Goal: Task Accomplishment & Management: Manage account settings

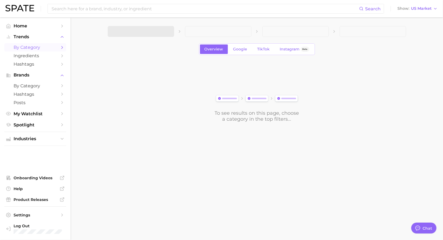
scroll to position [530, 0]
click at [145, 31] on span at bounding box center [141, 31] width 67 height 11
click at [141, 34] on span at bounding box center [141, 31] width 67 height 11
click at [142, 32] on span "1. Choose Category" at bounding box center [132, 31] width 40 height 5
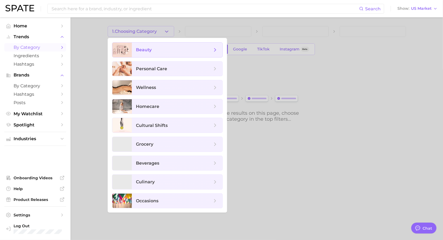
click at [144, 57] on span "beauty" at bounding box center [177, 50] width 91 height 15
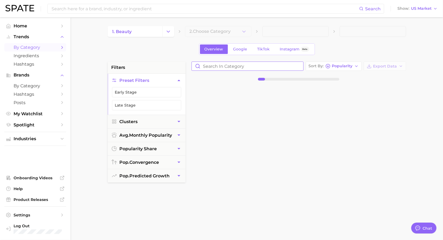
click at [222, 66] on input "Search in category" at bounding box center [248, 66] width 112 height 9
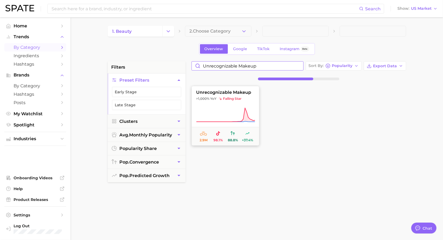
type input "unrecognizable makeup"
click at [229, 107] on button "unrecognizable makeup >1,000% YoY falling star 2.9m 98.1% 88.8% +37.4%" at bounding box center [226, 116] width 68 height 60
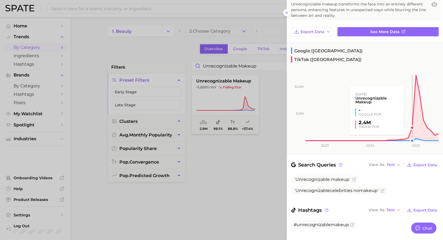
scroll to position [0, 0]
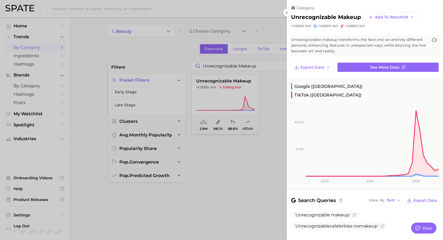
click at [253, 109] on div at bounding box center [221, 120] width 443 height 240
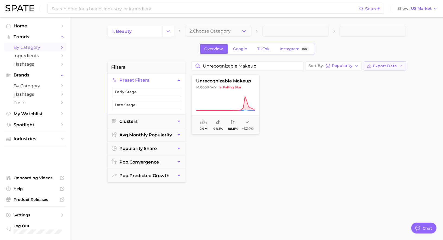
click at [378, 66] on span "Export Data" at bounding box center [386, 66] width 24 height 5
click at [359, 73] on button "Card Data CSV" at bounding box center [377, 76] width 60 height 10
click at [233, 93] on button "unrecognizable makeup >1,000% YoY falling star 2.9m 98.1% 88.8% +37.4%" at bounding box center [226, 105] width 68 height 60
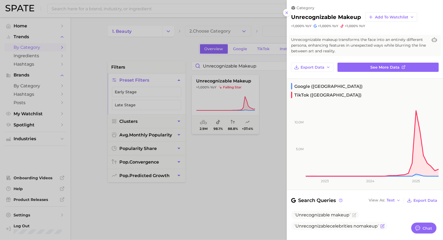
scroll to position [36, 0]
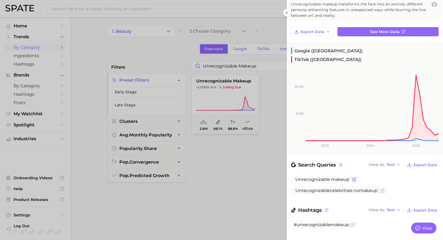
click at [316, 177] on span "Unrecognizable" at bounding box center [313, 179] width 34 height 5
click at [292, 175] on ul "Unrecognizable makeup Unrecognizable celebrities no makeup" at bounding box center [365, 185] width 148 height 20
drag, startPoint x: 296, startPoint y: 171, endPoint x: 383, endPoint y: 182, distance: 87.1
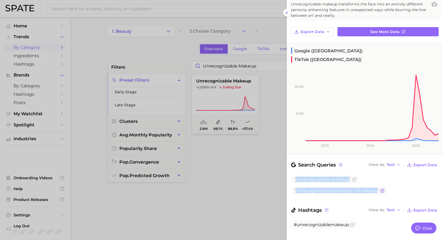
click at [383, 182] on ul "Unrecognizable makeup Unrecognizable celebrities no makeup" at bounding box center [365, 185] width 148 height 20
copy div "Unrecognizable makeup Unrecognizable celebrities no makeup"
click at [146, 9] on div at bounding box center [221, 120] width 443 height 240
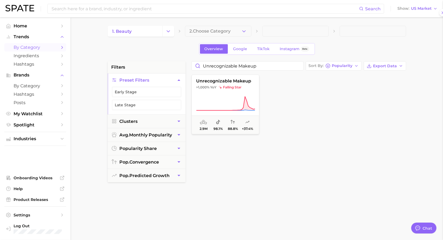
scroll to position [0, 0]
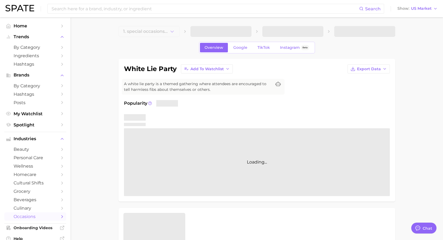
type textarea "x"
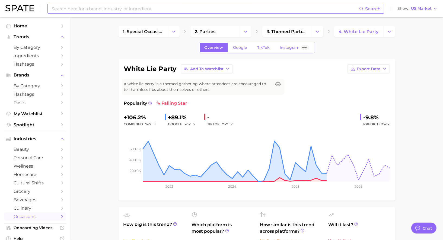
click at [166, 11] on input at bounding box center [205, 8] width 308 height 9
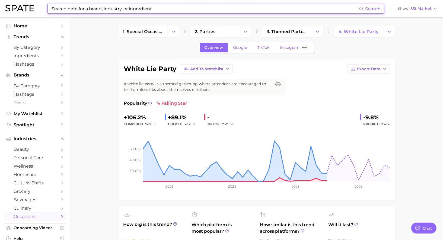
scroll to position [530, 0]
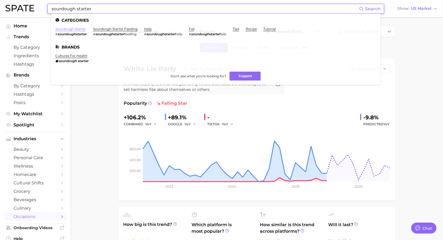
type input "sourdough starter"
click at [76, 29] on link "sourdough starter" at bounding box center [70, 29] width 30 height 4
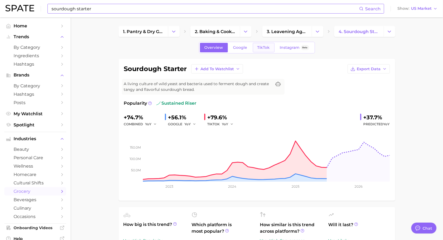
click at [261, 50] on link "TikTok" at bounding box center [264, 48] width 22 height 10
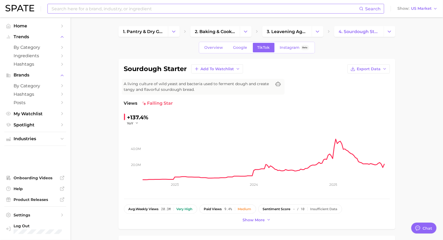
click at [198, 49] on div "Overview Google TikTok Instagram Beta" at bounding box center [257, 48] width 277 height 12
click at [210, 49] on span "Overview" at bounding box center [214, 47] width 19 height 5
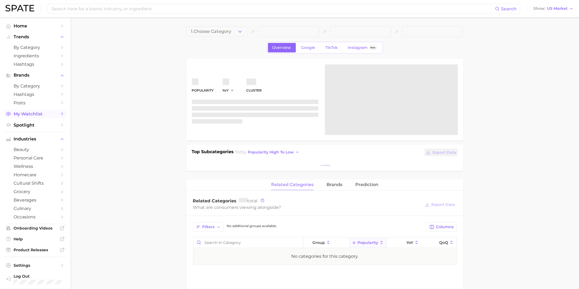
click at [36, 113] on span "My Watchlist" at bounding box center [35, 113] width 43 height 5
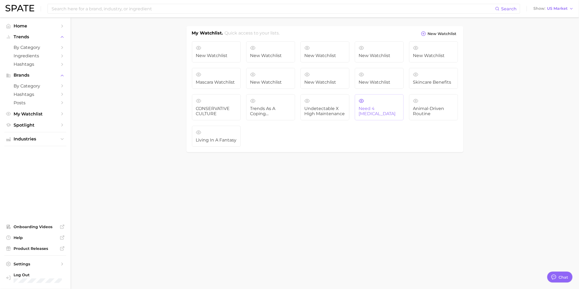
scroll to position [526, 0]
click at [281, 106] on span "Trends as a Coping Mechanism" at bounding box center [270, 111] width 41 height 10
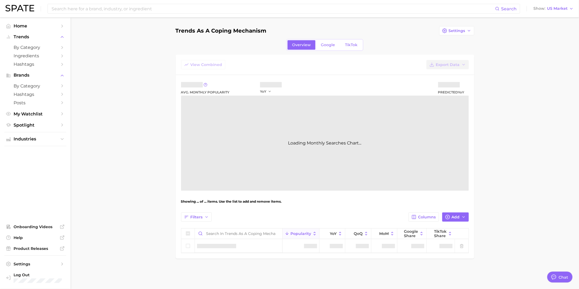
type textarea "x"
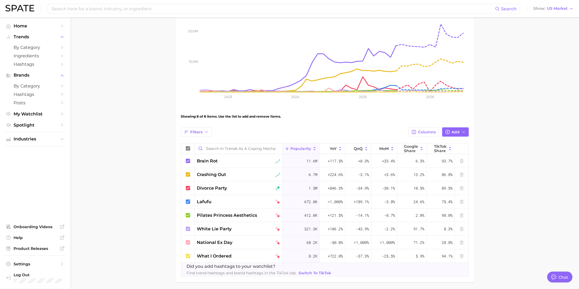
scroll to position [104, 0]
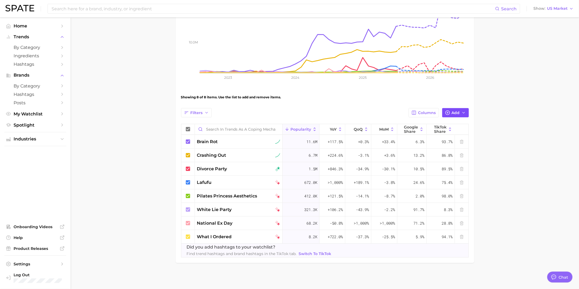
click at [452, 111] on span "Add" at bounding box center [456, 112] width 8 height 5
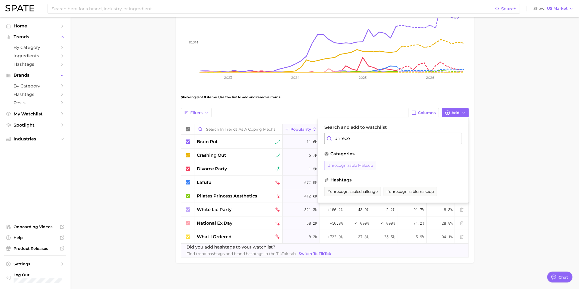
type input "unreco"
click at [344, 166] on span "unrecognizable makeup" at bounding box center [350, 165] width 46 height 5
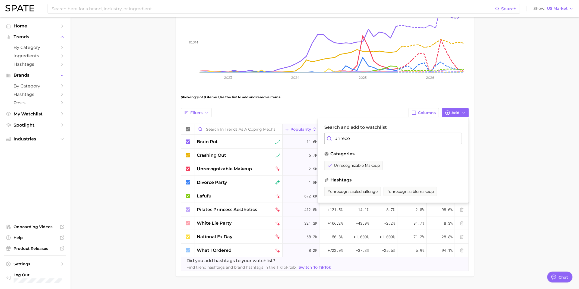
click at [358, 100] on div "Showing 9 of 9 items. Use the list to add and remove items." at bounding box center [325, 97] width 288 height 15
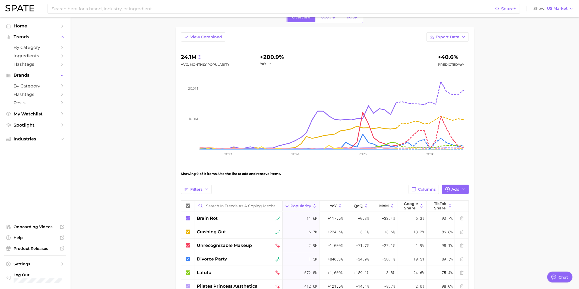
scroll to position [0, 0]
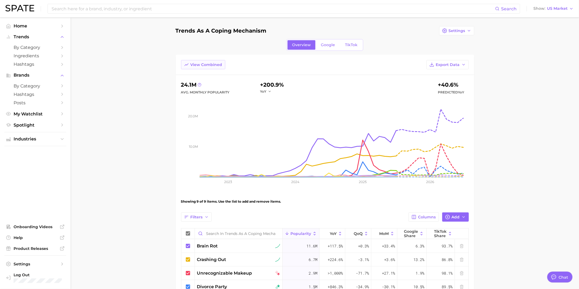
click at [214, 64] on span "View Combined" at bounding box center [207, 64] width 32 height 5
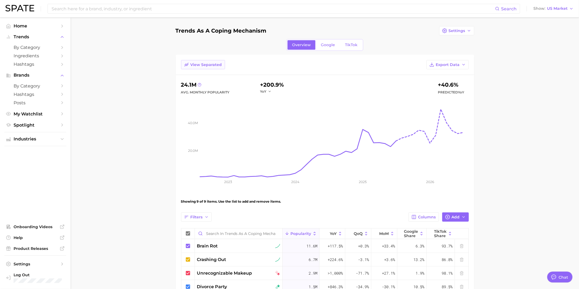
click at [214, 64] on span "View Separated" at bounding box center [206, 64] width 31 height 5
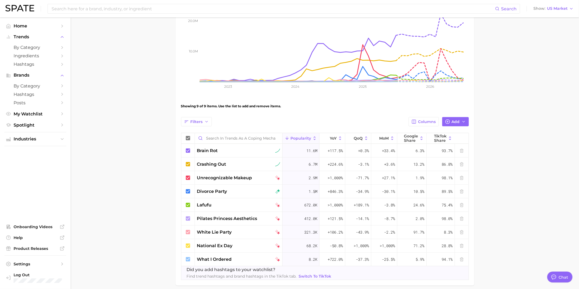
scroll to position [96, 0]
click at [431, 119] on span "Columns" at bounding box center [427, 121] width 18 height 5
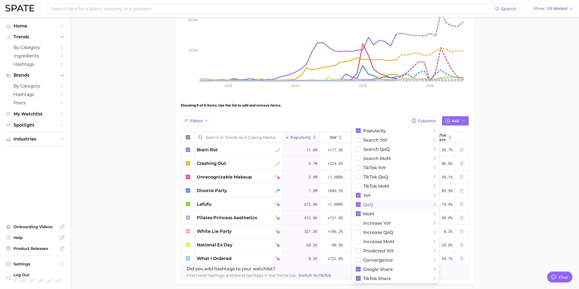
click at [370, 204] on span "QoQ" at bounding box center [369, 204] width 10 height 5
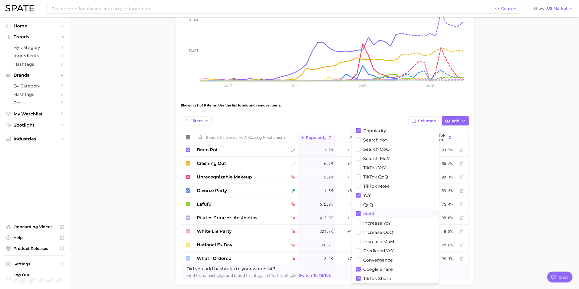
click at [370, 213] on span "MoM" at bounding box center [369, 213] width 11 height 5
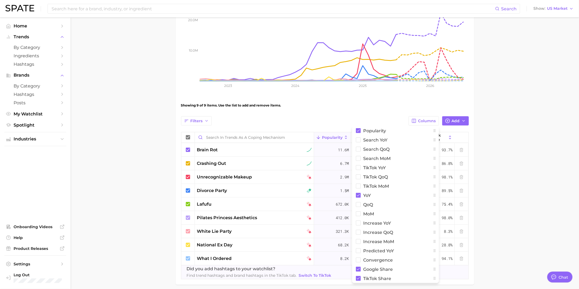
click at [520, 162] on main "Trends as a Coping Mechanism Settings Overview Google TikTok View Combined Expo…" at bounding box center [325, 116] width 509 height 390
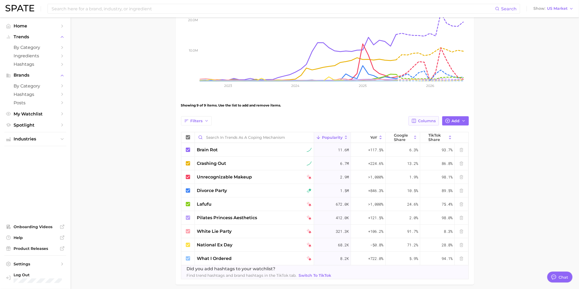
click at [418, 121] on button "Columns" at bounding box center [424, 120] width 30 height 9
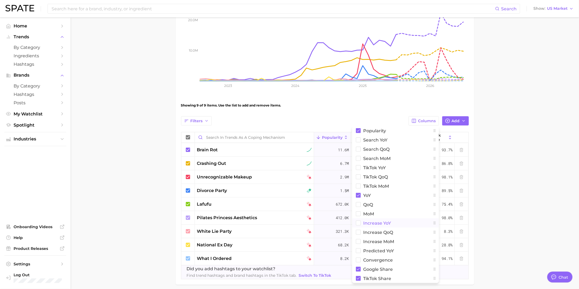
click at [383, 223] on span "Increase YoY" at bounding box center [378, 223] width 28 height 5
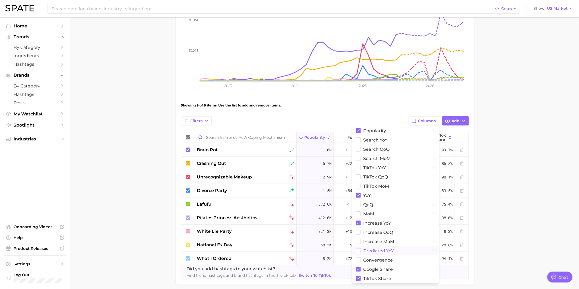
click at [377, 251] on span "Predicted YoY" at bounding box center [379, 250] width 31 height 5
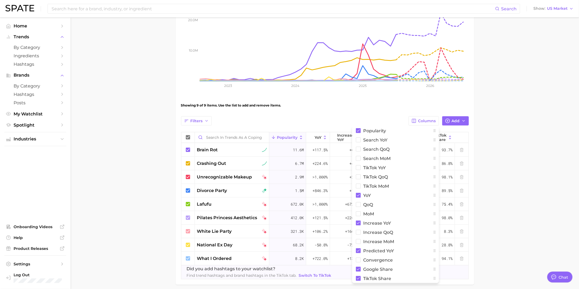
click at [487, 148] on main "Trends as a Coping Mechanism Settings Overview Google TikTok View Combined Expo…" at bounding box center [325, 116] width 509 height 390
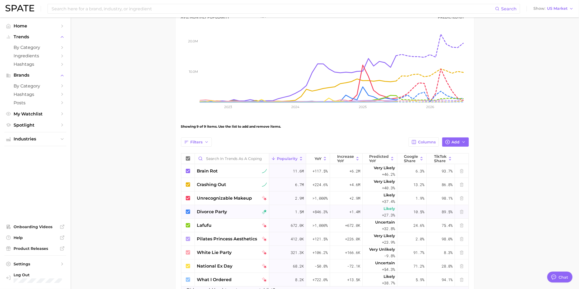
scroll to position [75, 0]
click at [453, 142] on span "Add" at bounding box center [456, 142] width 8 height 5
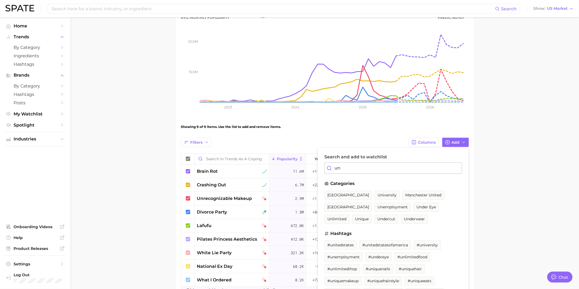
type input "u"
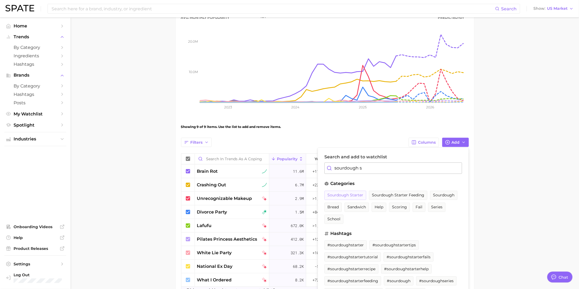
type input "sourdough s"
click at [345, 194] on span "sourdough starter" at bounding box center [345, 195] width 36 height 5
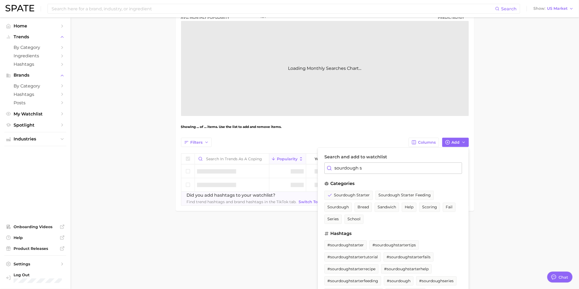
click at [403, 127] on div "Showing ... of ... items. Use the list to add and remove items." at bounding box center [325, 126] width 288 height 15
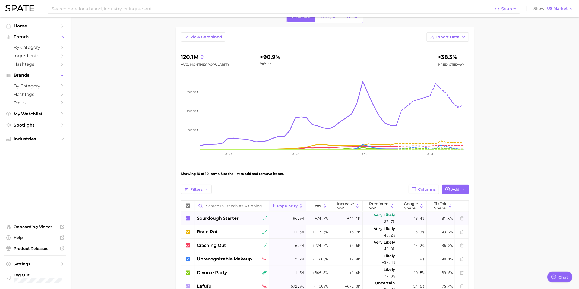
scroll to position [0, 0]
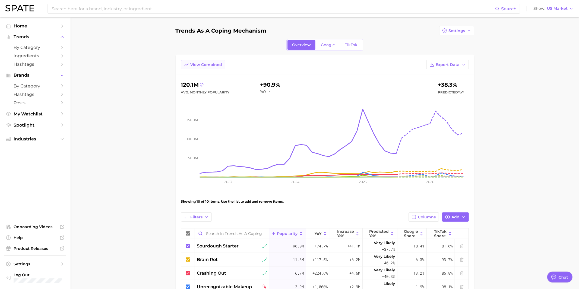
click at [199, 62] on span "View Combined" at bounding box center [207, 64] width 32 height 5
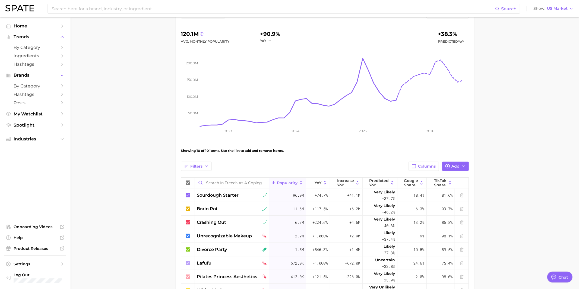
scroll to position [14, 0]
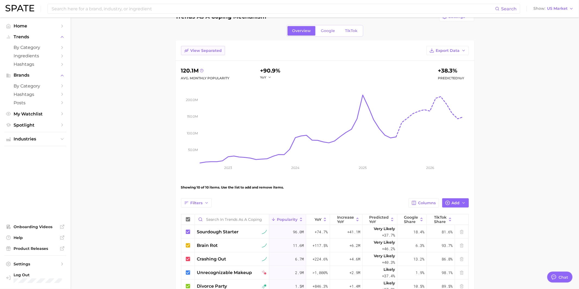
click at [196, 46] on button "View Separated" at bounding box center [203, 50] width 44 height 9
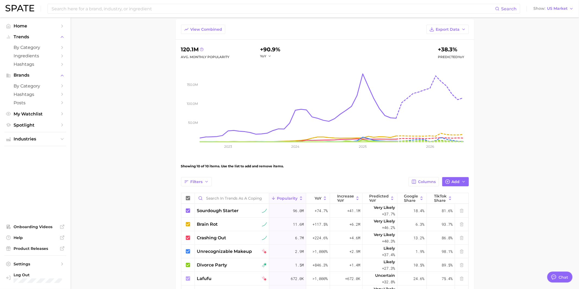
scroll to position [36, 0]
